Goal: Task Accomplishment & Management: Manage account settings

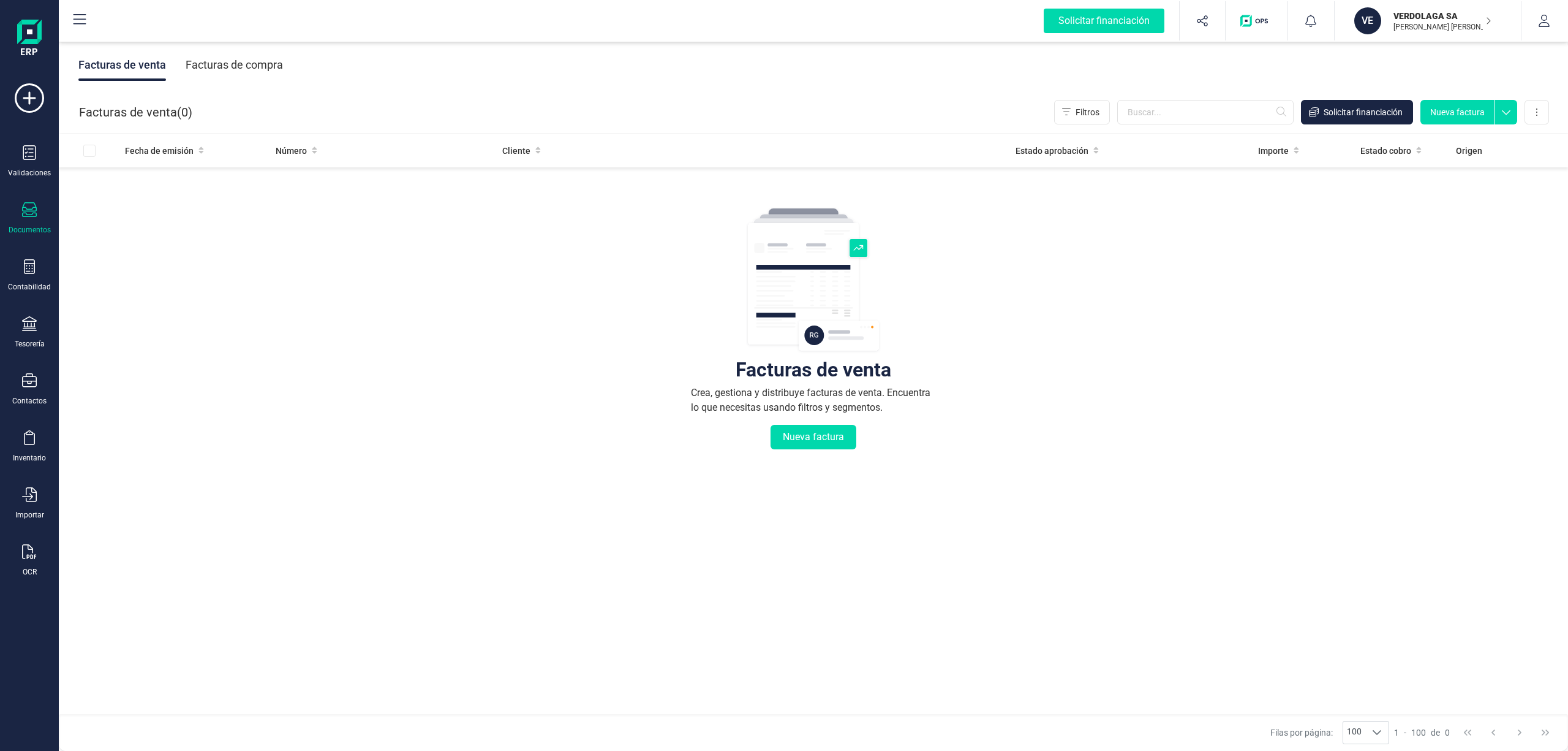
click at [1409, 17] on p "VERDOLAGA SA" at bounding box center [1442, 16] width 98 height 12
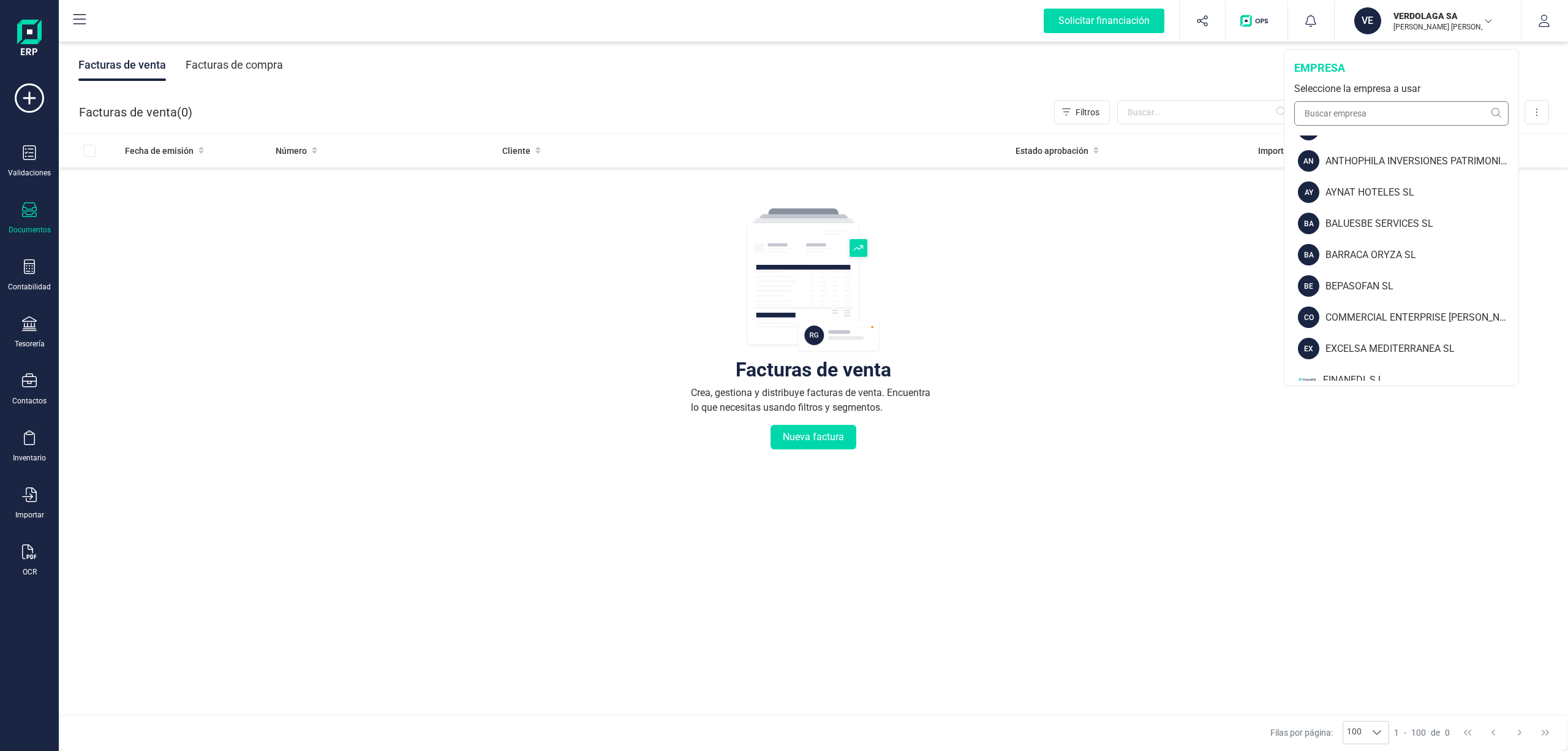
scroll to position [82, 0]
click at [1355, 115] on input "text" at bounding box center [1402, 113] width 214 height 24
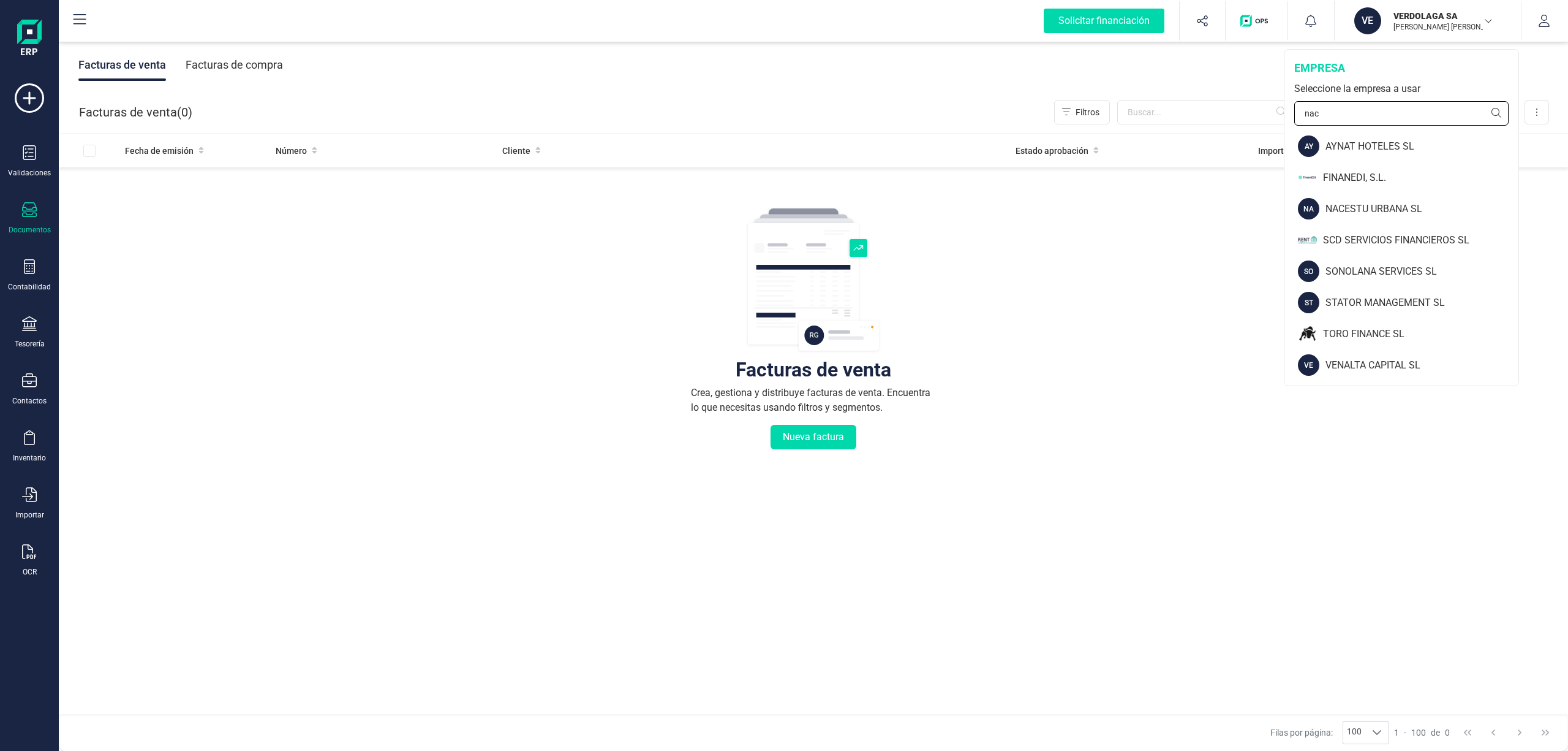
scroll to position [0, 0]
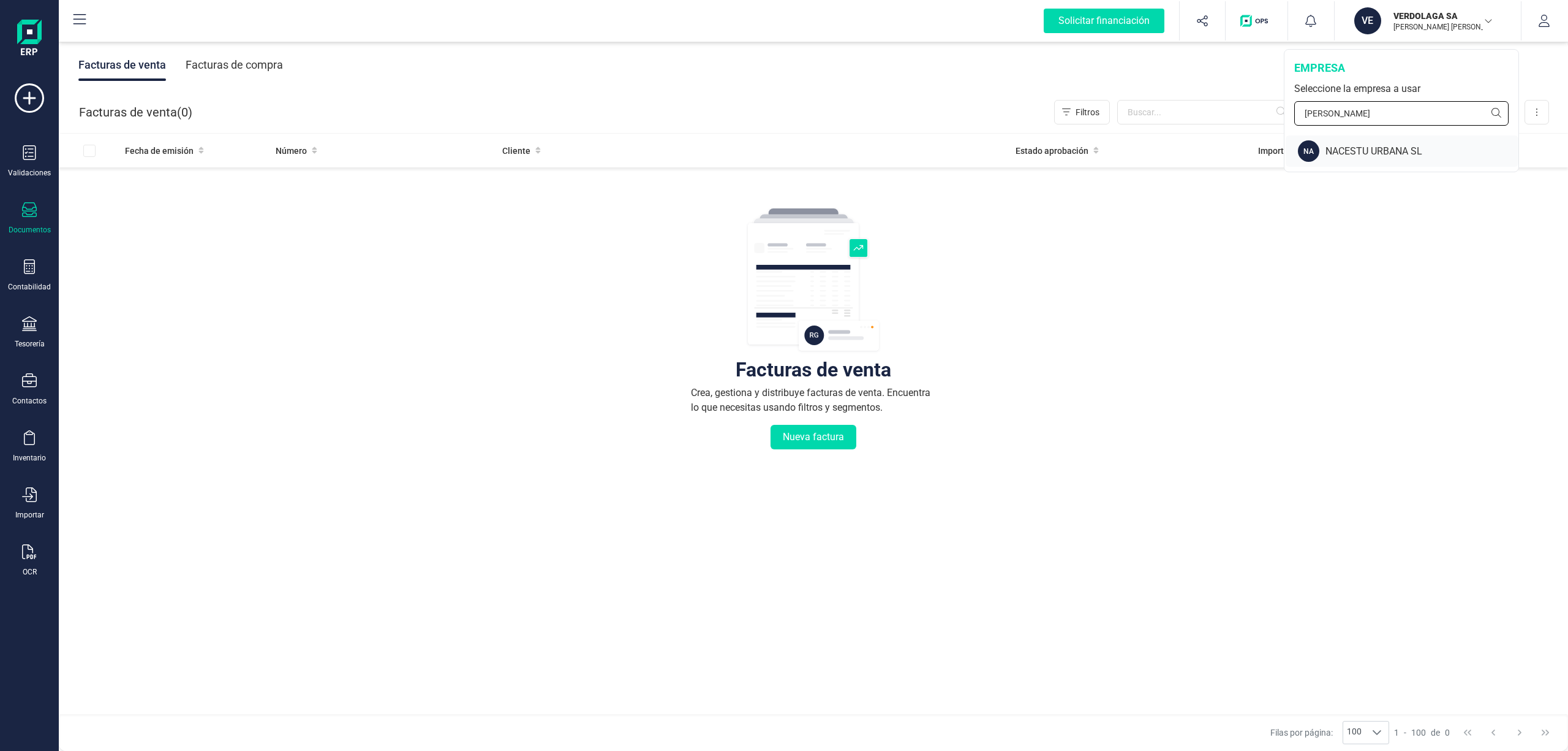
type input "[PERSON_NAME]"
click at [1387, 153] on div "NACESTU URBANA SL" at bounding box center [1421, 152] width 193 height 15
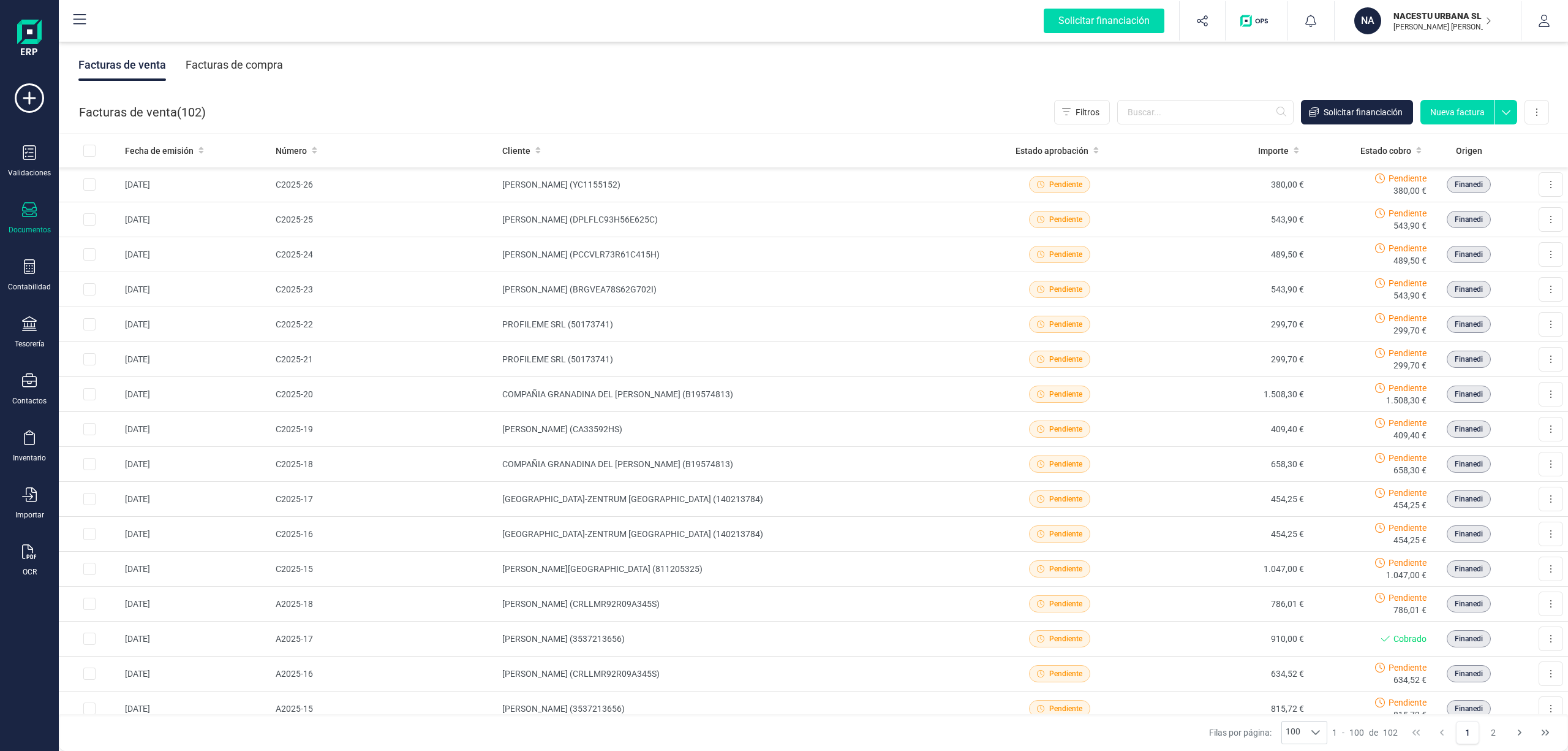
click at [221, 60] on div "Facturas de compra" at bounding box center [234, 65] width 97 height 32
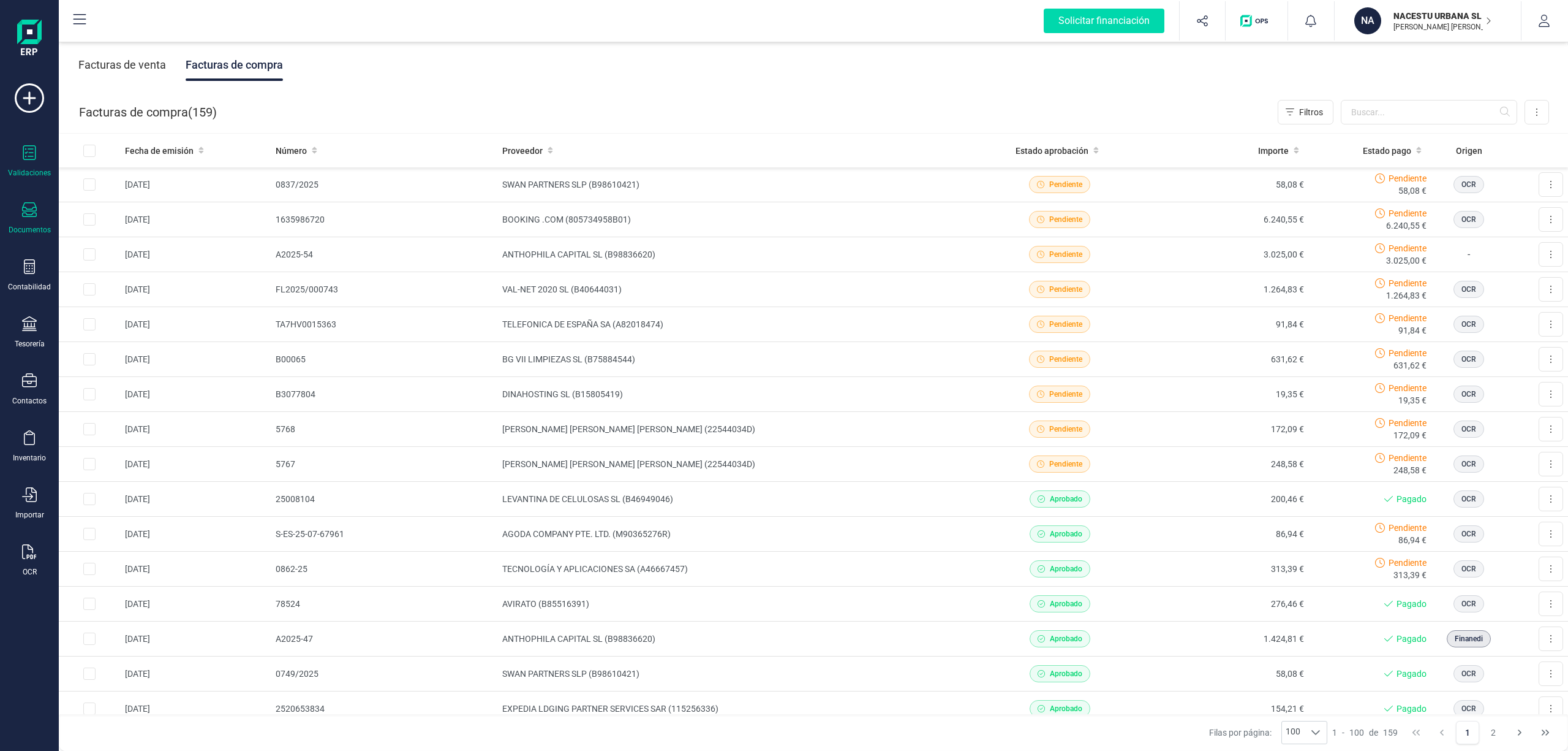
click at [27, 160] on div at bounding box center [29, 154] width 15 height 17
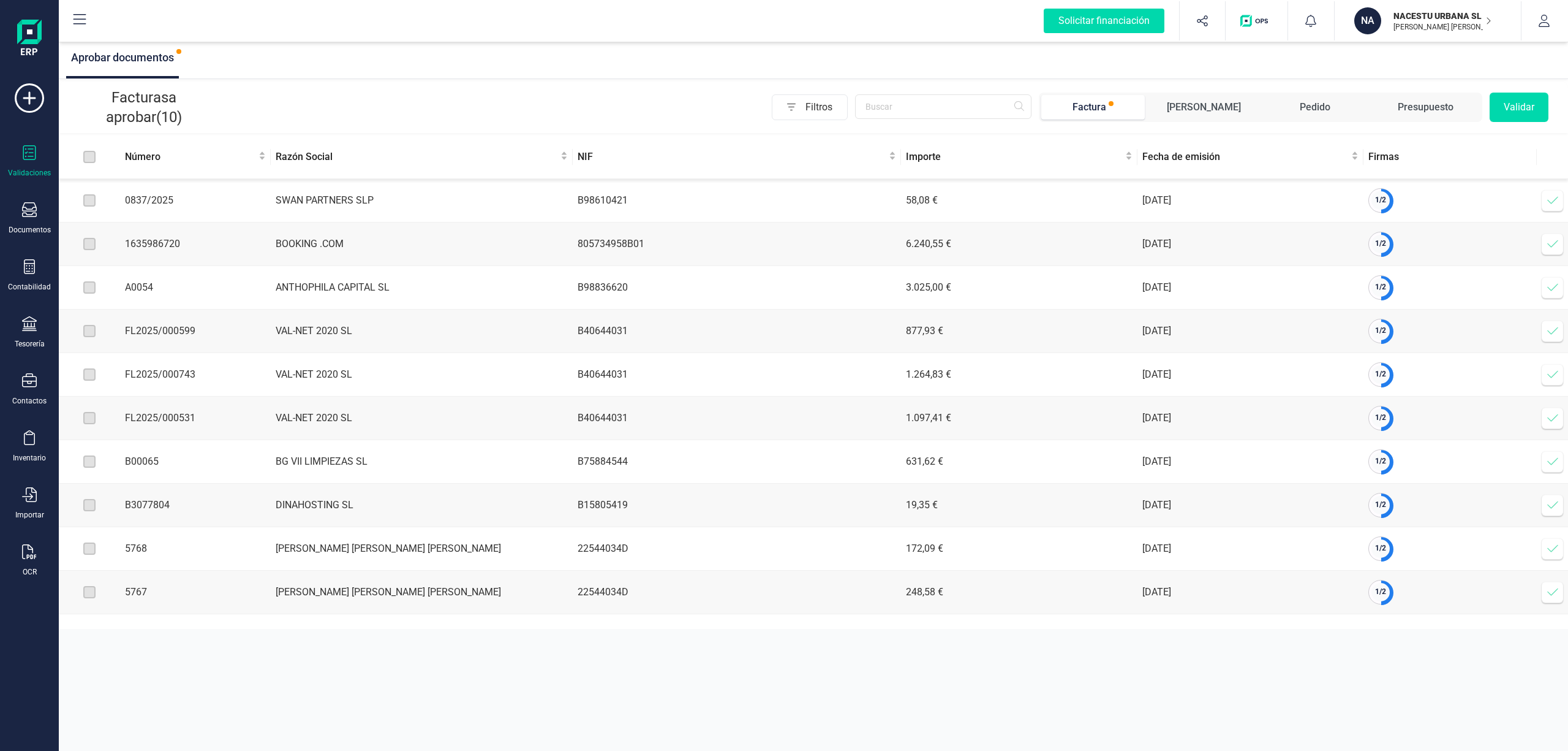
click at [87, 160] on label at bounding box center [90, 157] width 12 height 14
click at [1534, 8] on button "button" at bounding box center [1544, 21] width 46 height 39
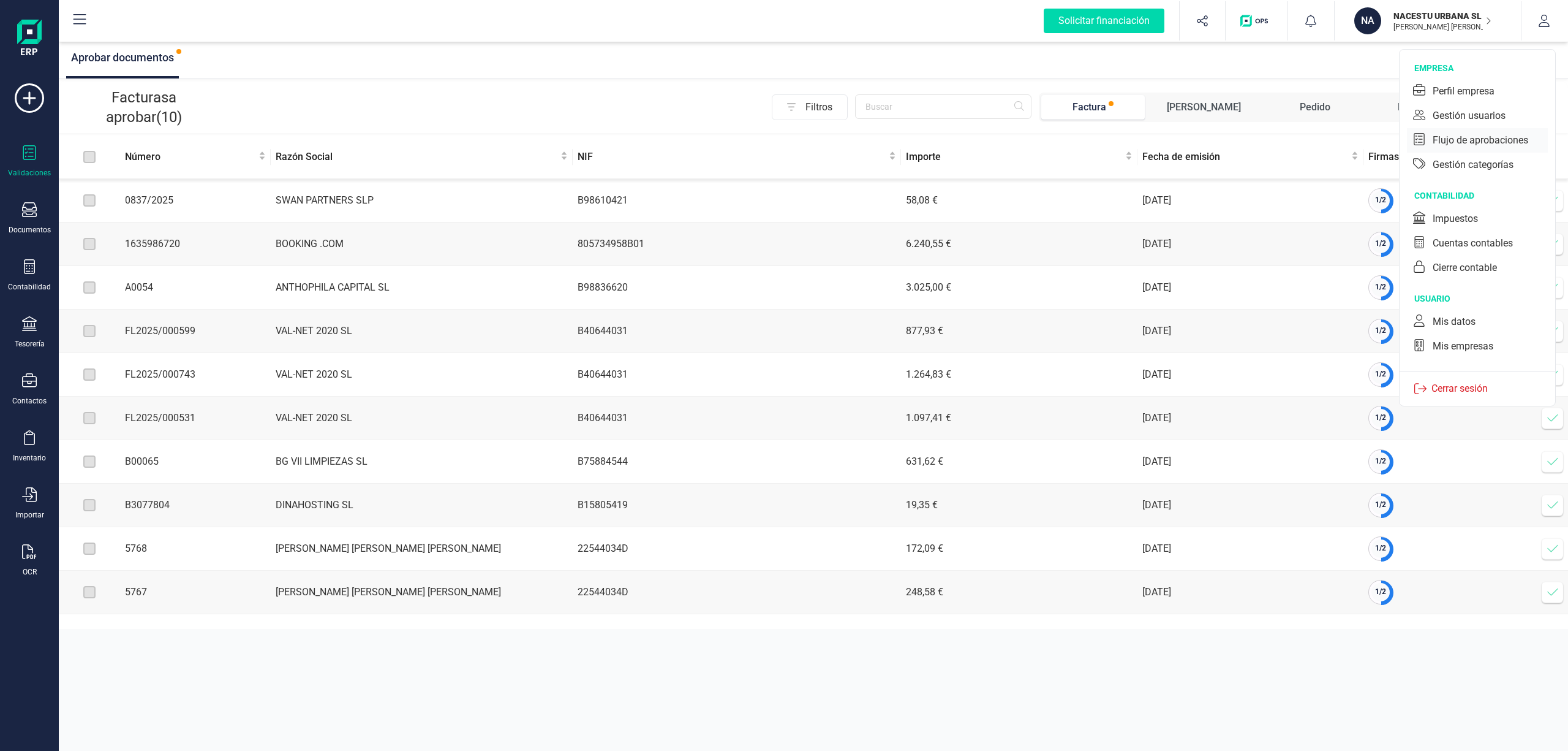
click at [1466, 141] on div "Flujo de aprobaciones" at bounding box center [1480, 140] width 95 height 15
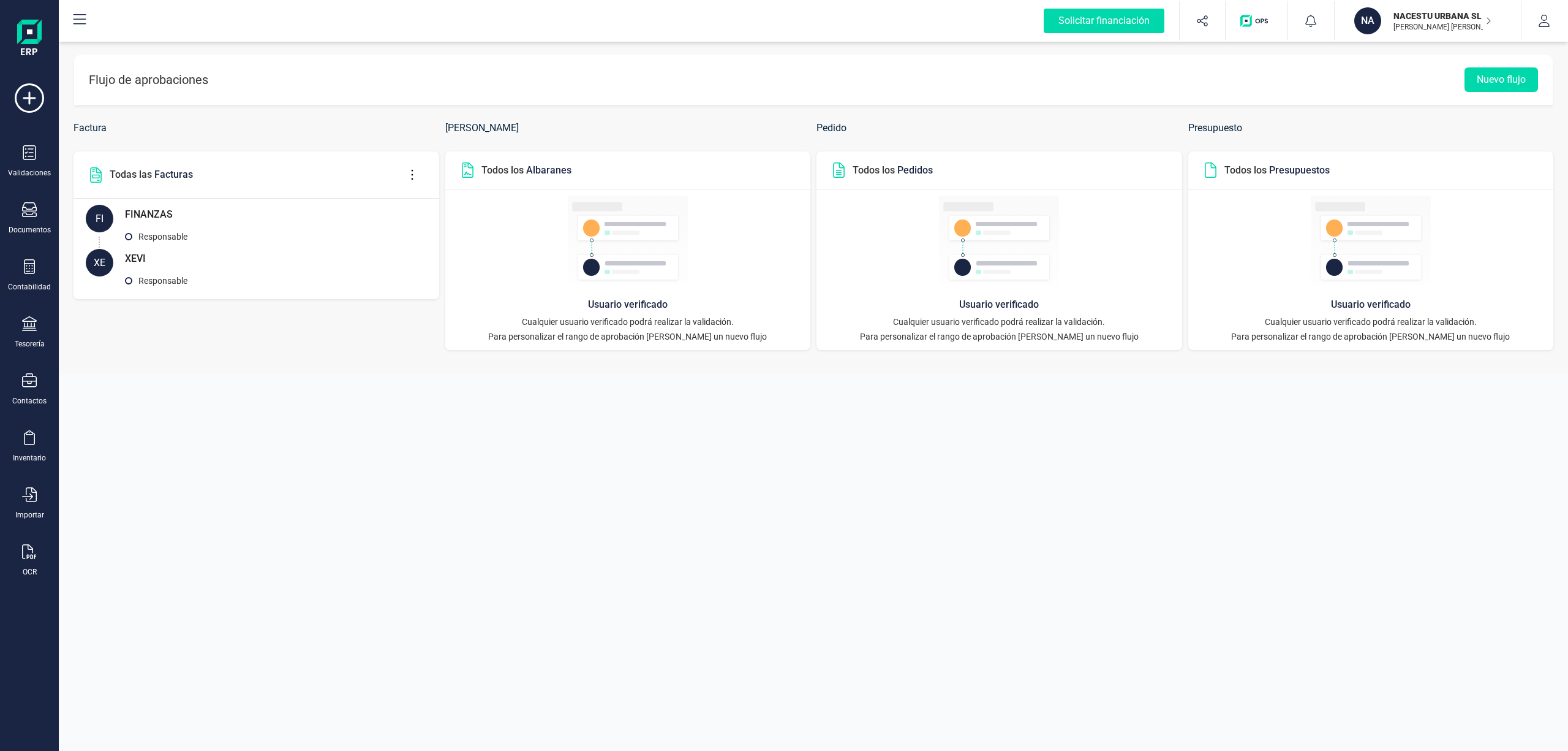
click at [398, 170] on header "Todas las Facturas" at bounding box center [256, 175] width 366 height 47
click at [417, 177] on icon at bounding box center [412, 175] width 23 height 14
click at [439, 206] on span "Editar flujo" at bounding box center [468, 211] width 88 height 10
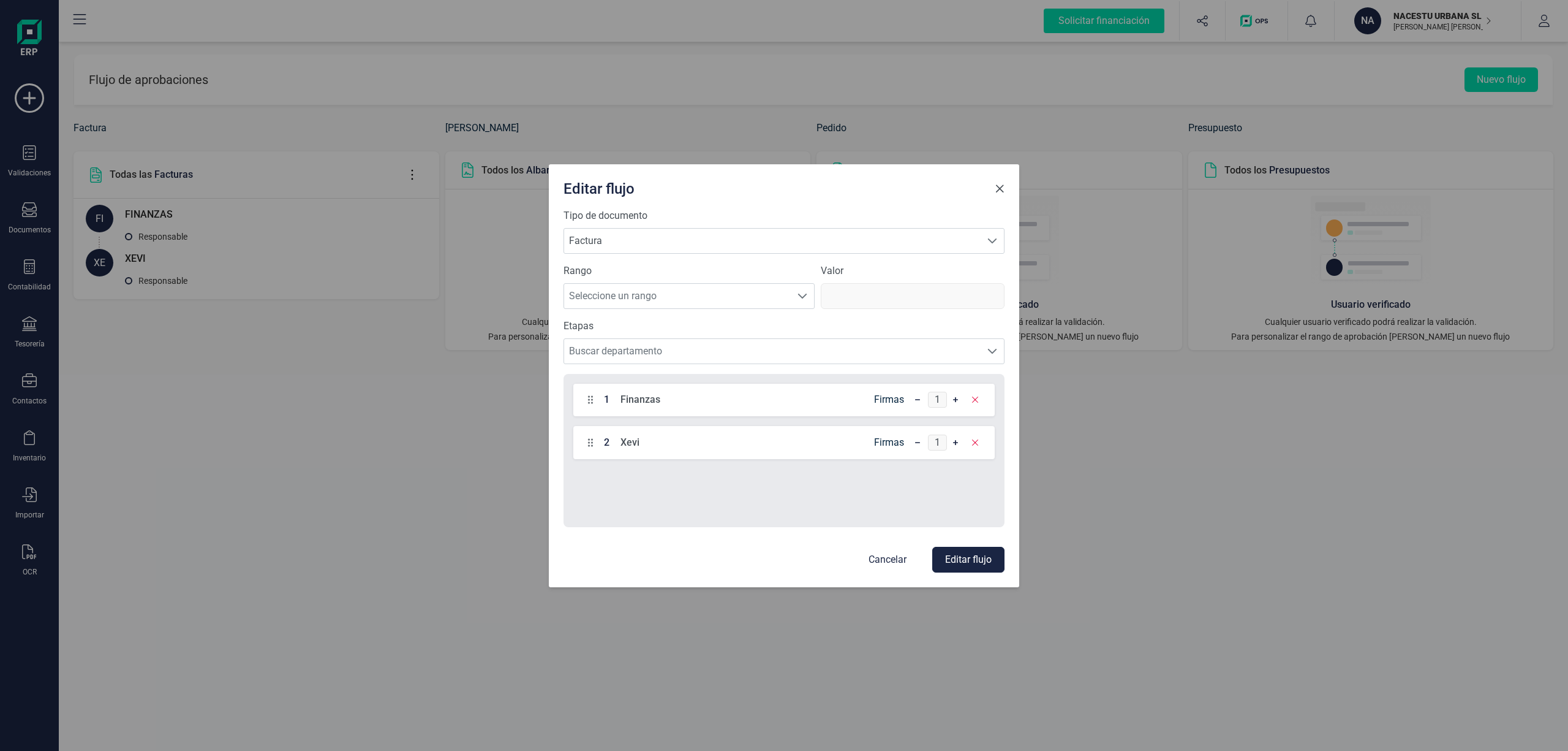
click at [625, 446] on span "Xevi" at bounding box center [630, 443] width 19 height 15
click at [1000, 190] on span "Close" at bounding box center [1000, 189] width 10 height 10
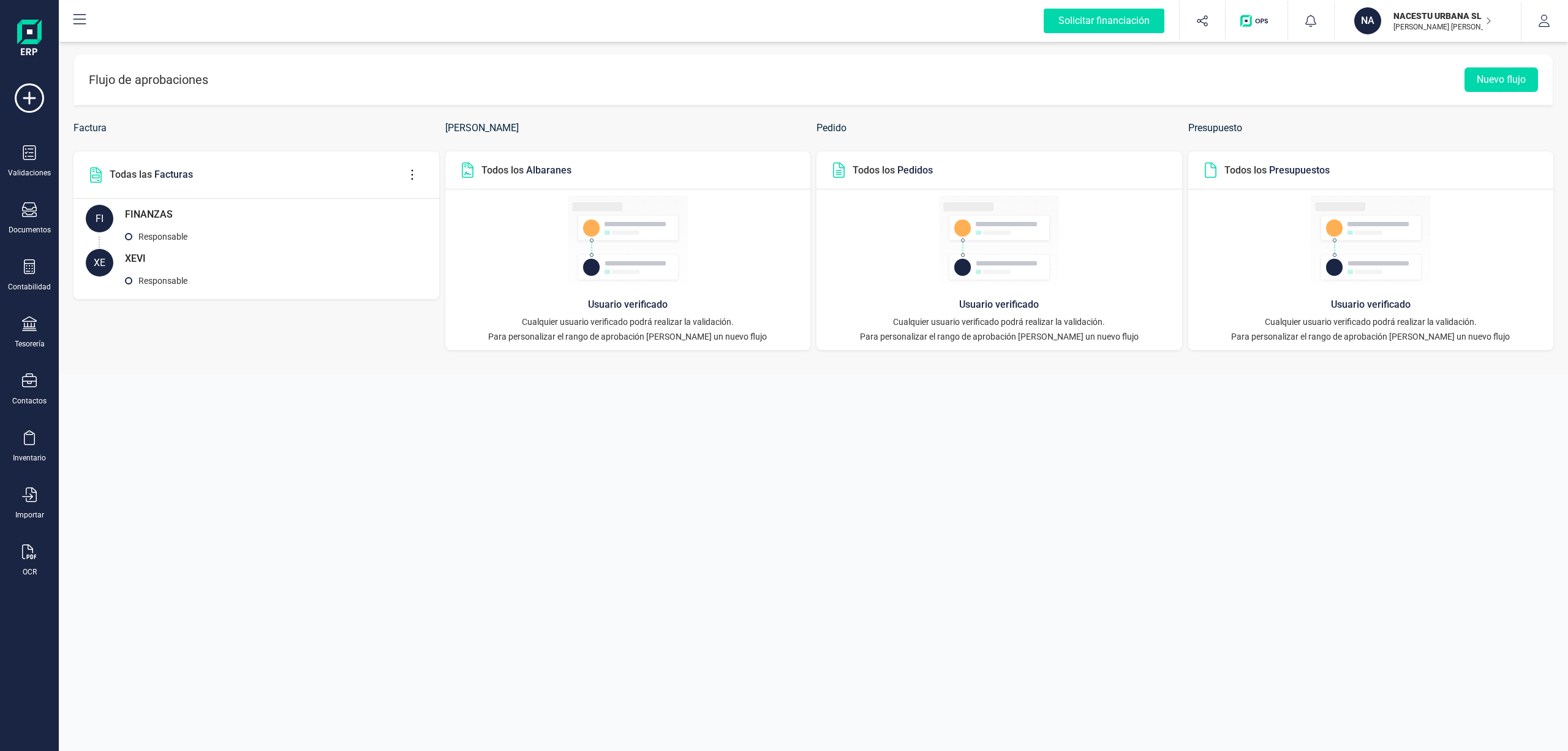
click at [241, 361] on section "Flujo de aprobaciones Nuevo flujo Factura Todas las Facturas FI FINANZAS Respon…" at bounding box center [813, 206] width 1509 height 335
click at [36, 153] on icon at bounding box center [29, 153] width 15 height 15
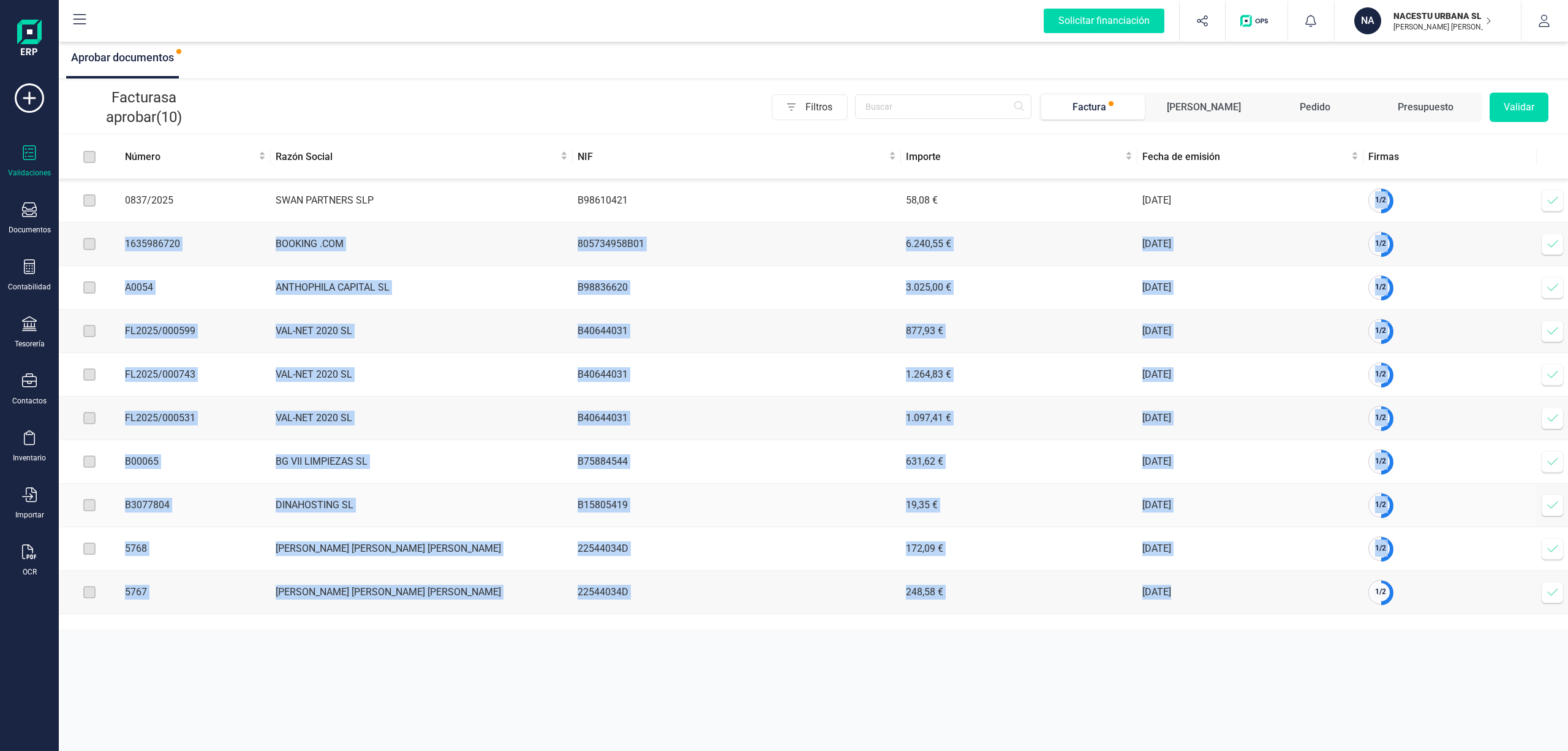
drag, startPoint x: 1400, startPoint y: 195, endPoint x: 1450, endPoint y: 618, distance: 425.9
click at [1450, 614] on tbody "0837/2025 SWAN PARTNERS SLP B98610421 58,08 € [DATE] 1 / 2 Verificar factura 16…" at bounding box center [813, 397] width 1509 height 435
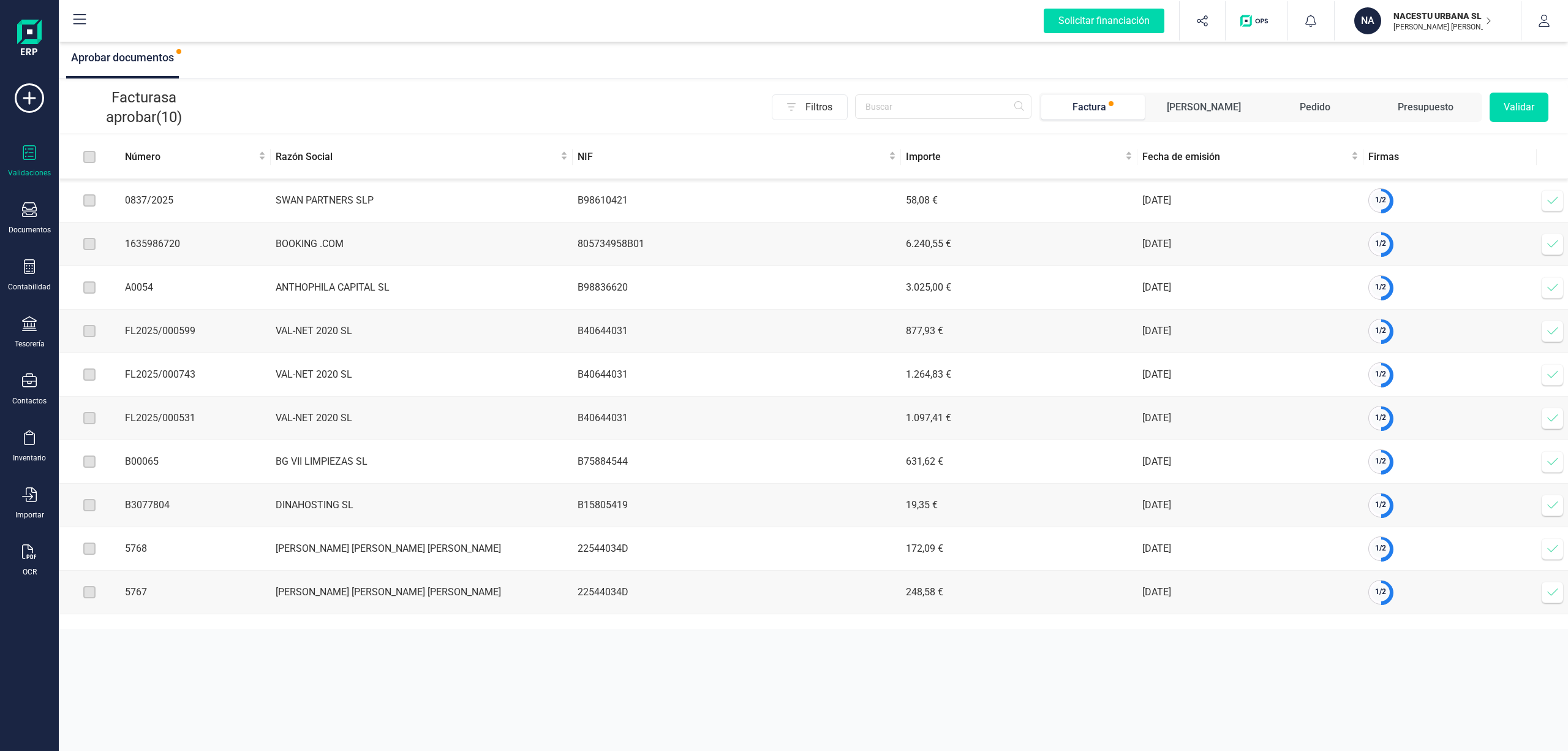
click at [877, 47] on div "Aprobar documentos" at bounding box center [813, 59] width 1509 height 40
click at [1542, 17] on icon "button" at bounding box center [1544, 21] width 12 height 12
